Goal: Task Accomplishment & Management: Use online tool/utility

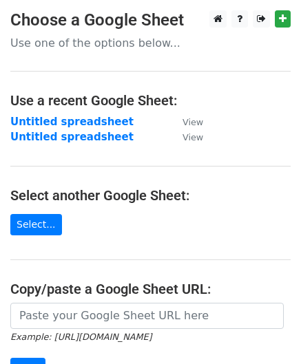
scroll to position [196, 0]
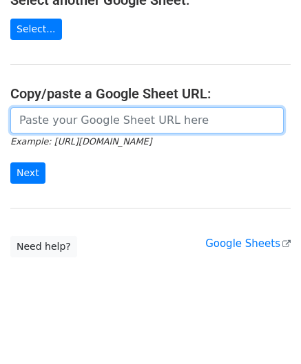
click at [45, 123] on input "url" at bounding box center [146, 120] width 273 height 26
paste input "https://docs.google.com/spreadsheets/d/1oIeJeg1RFBTRR23pWcvpJgAujPsblKzZupo2Y5O…"
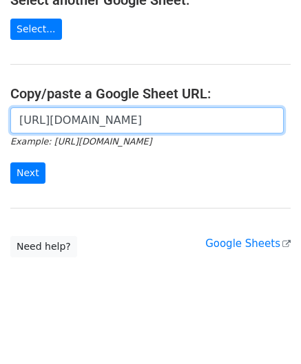
scroll to position [0, 293]
type input "https://docs.google.com/spreadsheets/d/1oIeJeg1RFBTRR23pWcvpJgAujPsblKzZupo2Y5O…"
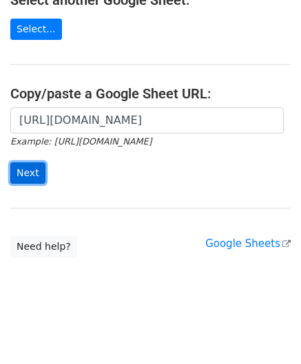
click at [25, 167] on input "Next" at bounding box center [27, 173] width 35 height 21
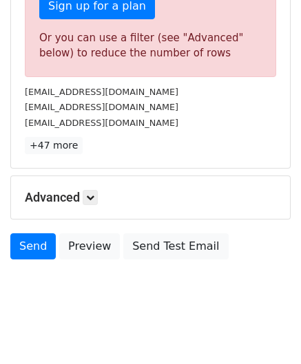
scroll to position [465, 0]
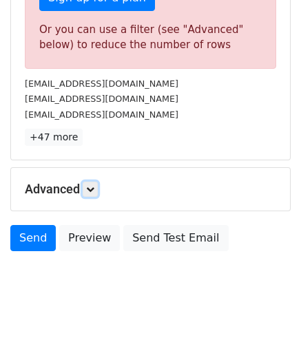
drag, startPoint x: 94, startPoint y: 188, endPoint x: 106, endPoint y: 194, distance: 12.9
click at [94, 188] on icon at bounding box center [90, 189] width 8 height 8
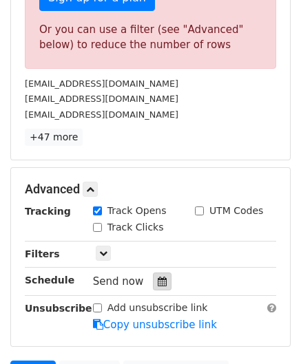
click at [158, 280] on icon at bounding box center [162, 282] width 9 height 10
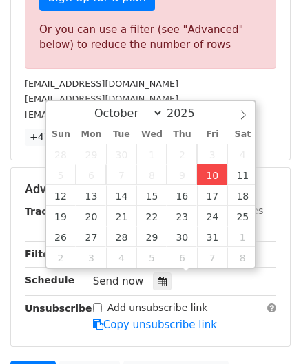
type input "[DATE] 12:00"
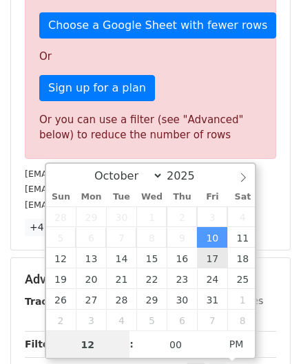
paste input "0"
type input "10"
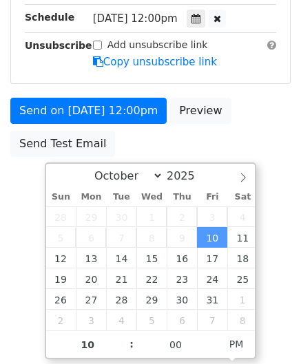
type input "[DATE] 22:00"
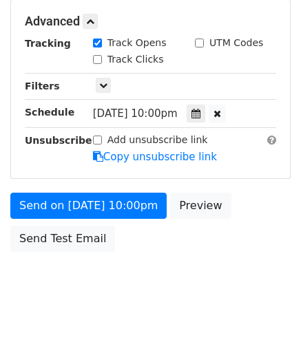
scroll to position [631, 0]
